Goal: Find specific page/section: Find specific page/section

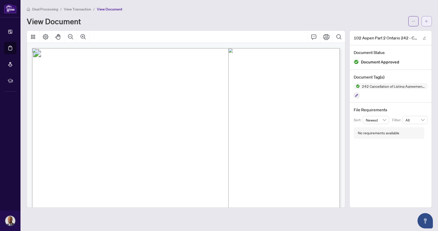
click at [429, 22] on button "button" at bounding box center [427, 21] width 10 height 10
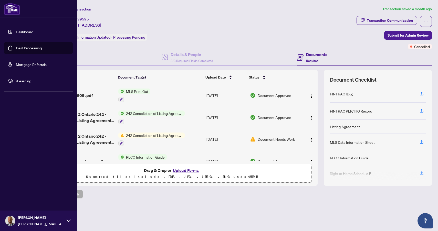
click at [31, 49] on link "Deal Processing" at bounding box center [29, 48] width 26 height 5
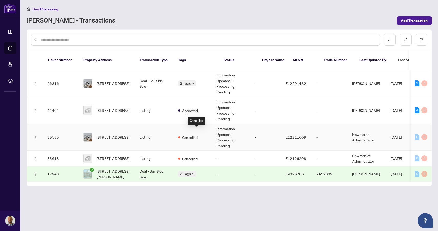
click at [198, 134] on div "Cancelled" at bounding box center [188, 137] width 20 height 6
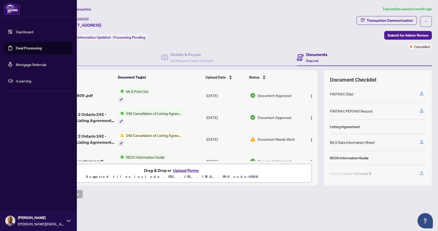
click at [26, 49] on link "Deal Processing" at bounding box center [29, 48] width 26 height 5
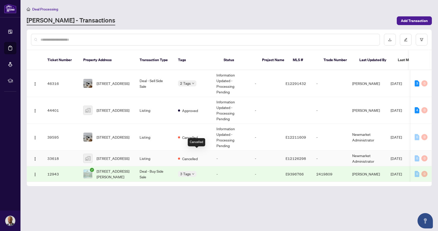
click at [198, 155] on div "Cancelled" at bounding box center [188, 158] width 20 height 6
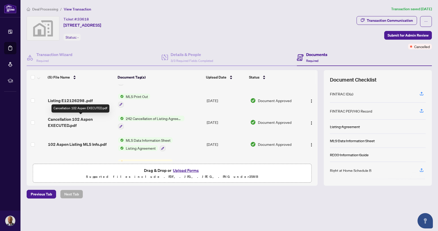
scroll to position [20, 0]
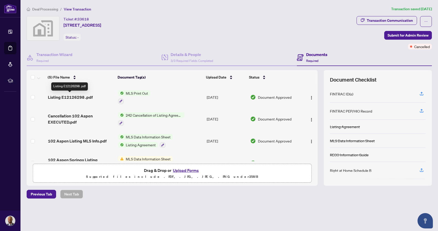
click at [80, 97] on span "Listing E12126298 .pdf" at bounding box center [70, 97] width 45 height 6
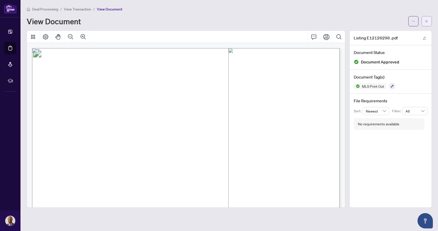
click at [425, 18] on span "button" at bounding box center [427, 21] width 4 height 8
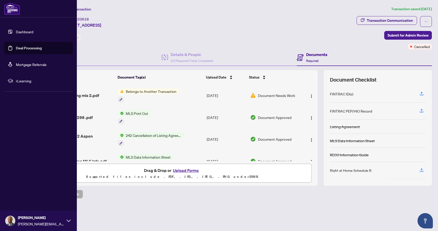
click at [28, 50] on link "Deal Processing" at bounding box center [29, 48] width 26 height 5
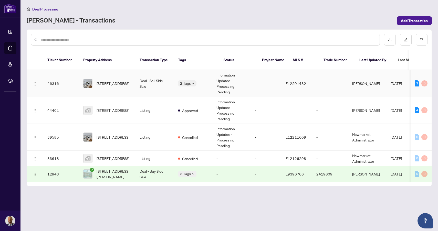
click at [208, 80] on div "2 Tags" at bounding box center [193, 83] width 30 height 6
click at [206, 80] on div "2 Tags" at bounding box center [193, 83] width 30 height 6
click at [160, 88] on td "Deal - Sell Side Sale" at bounding box center [154, 83] width 38 height 27
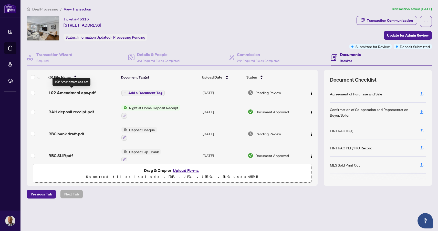
click at [66, 93] on span "102 Amendment aps.pdf" at bounding box center [71, 93] width 47 height 6
